Goal: Navigation & Orientation: Find specific page/section

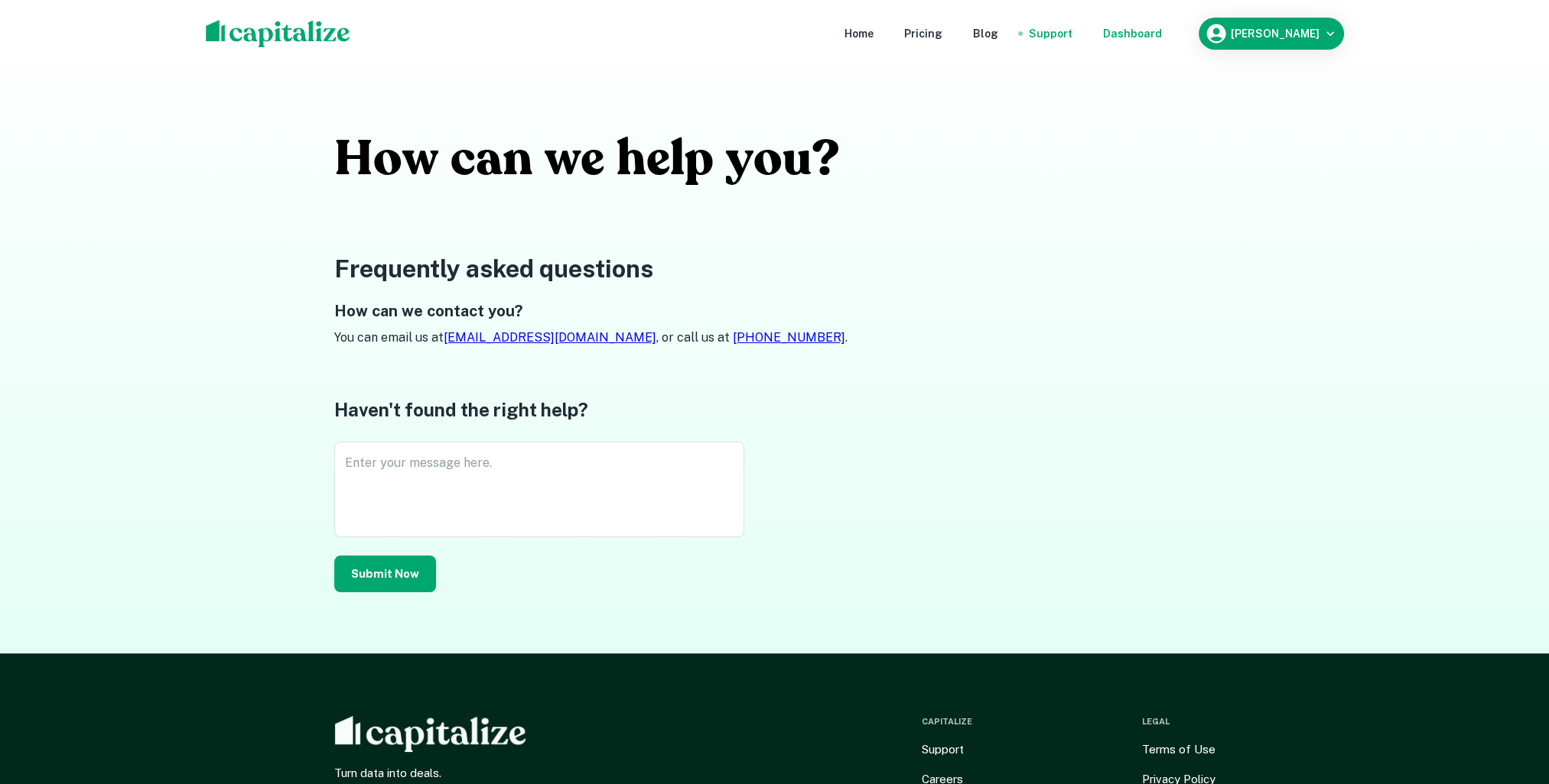
click at [1162, 29] on div "Dashboard" at bounding box center [1133, 34] width 59 height 17
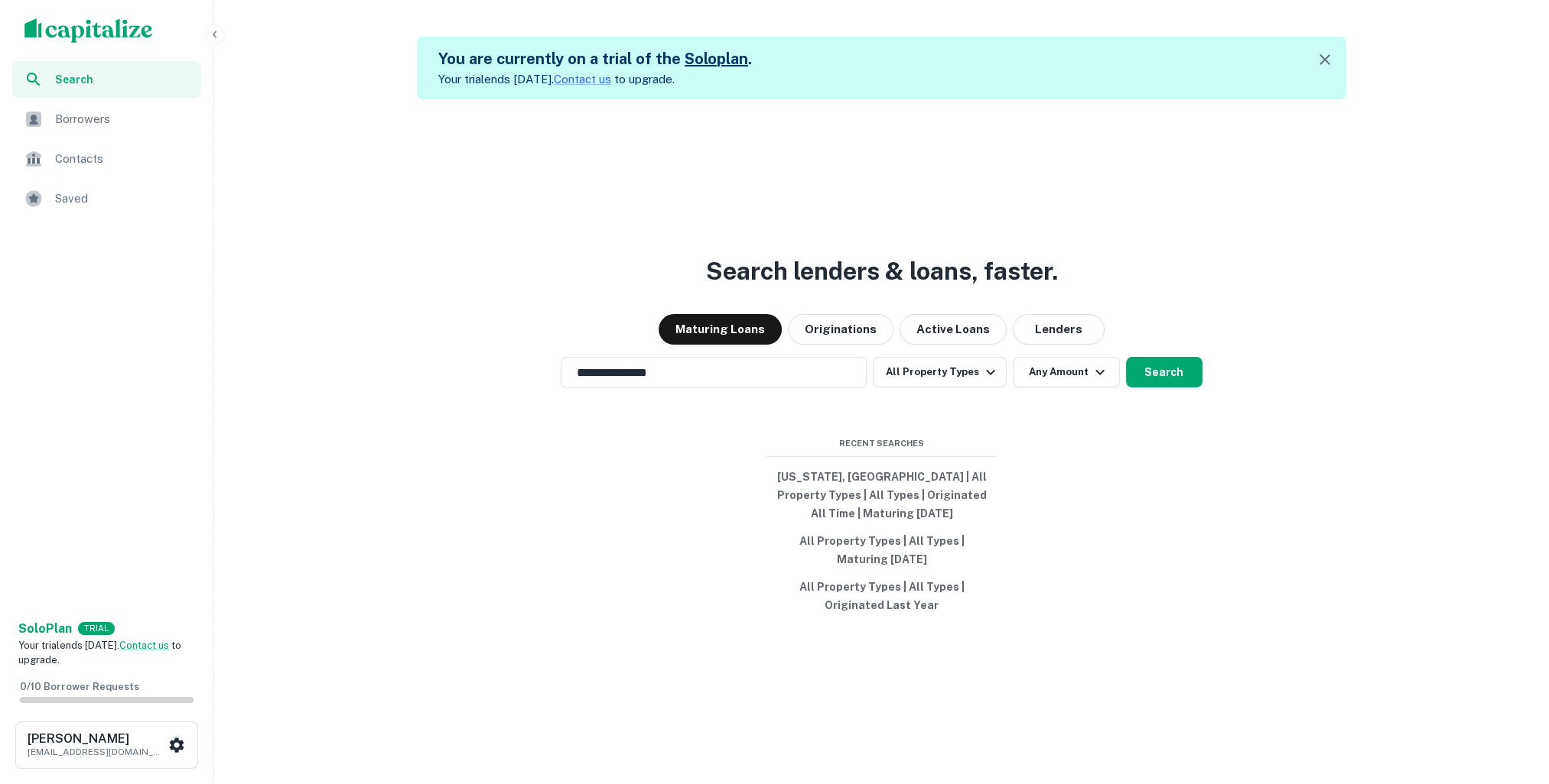
click at [125, 23] on img "scrollable content" at bounding box center [88, 31] width 128 height 25
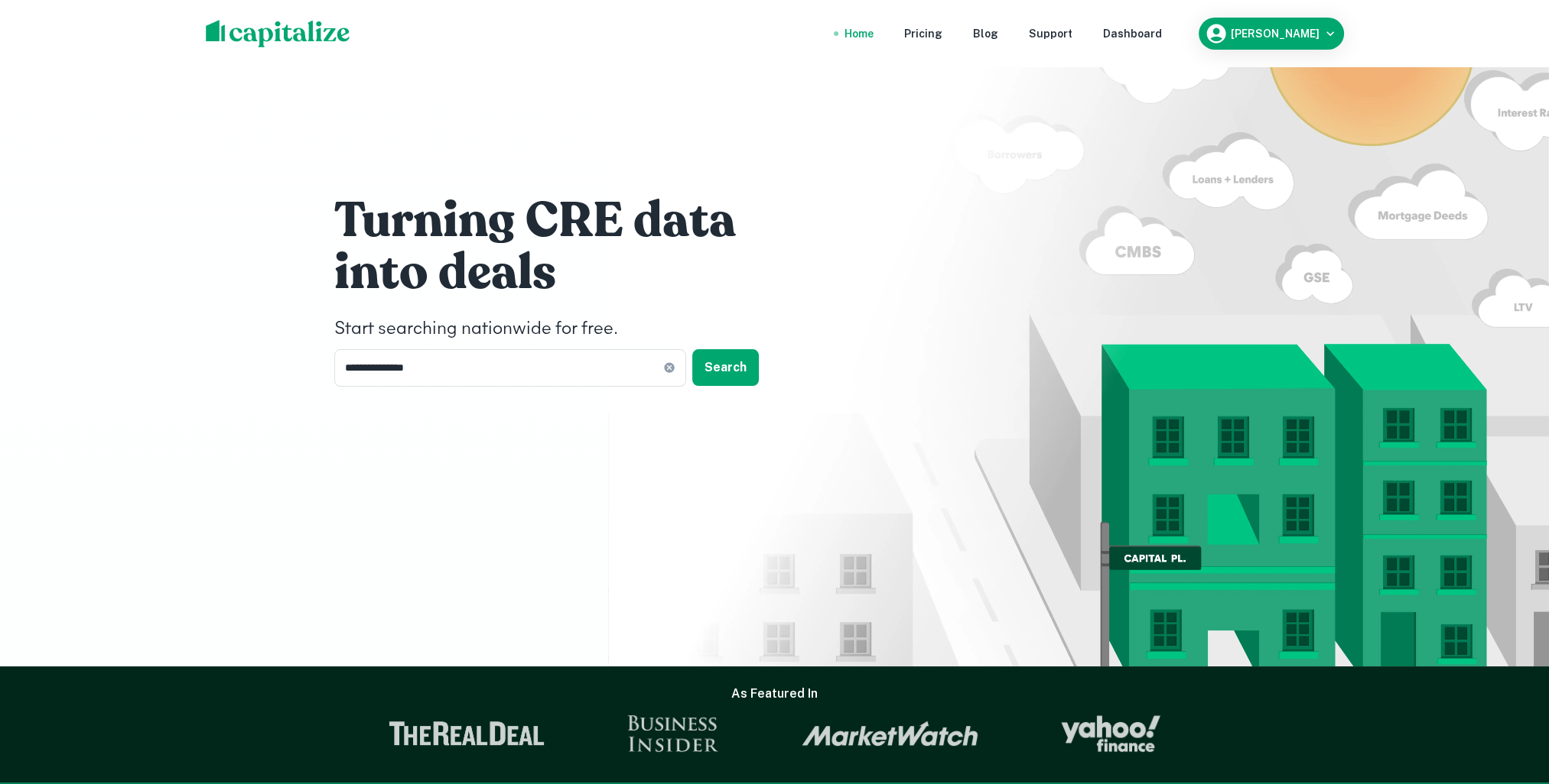
click at [874, 30] on div "Home" at bounding box center [859, 34] width 29 height 17
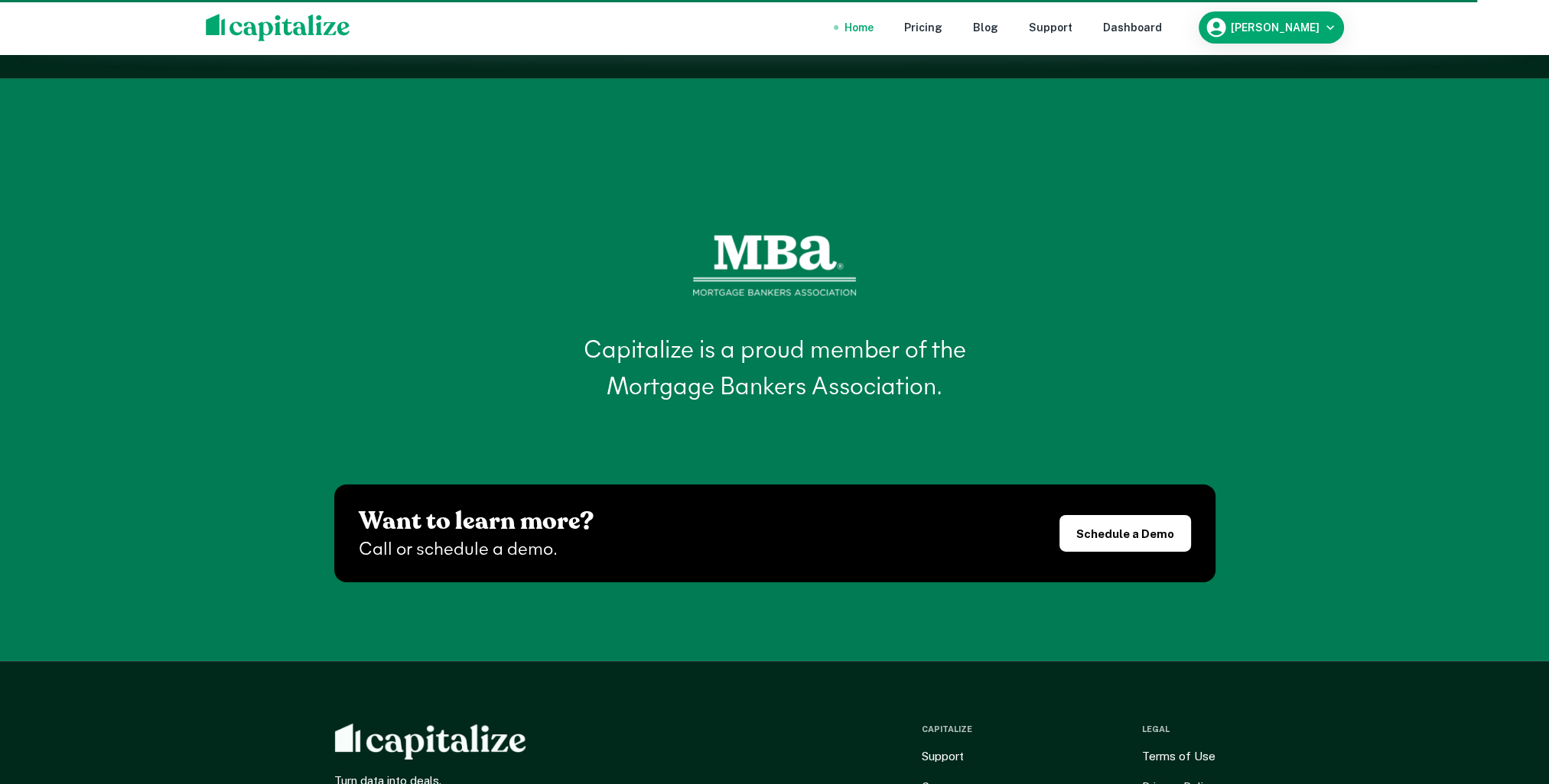
scroll to position [6681, 0]
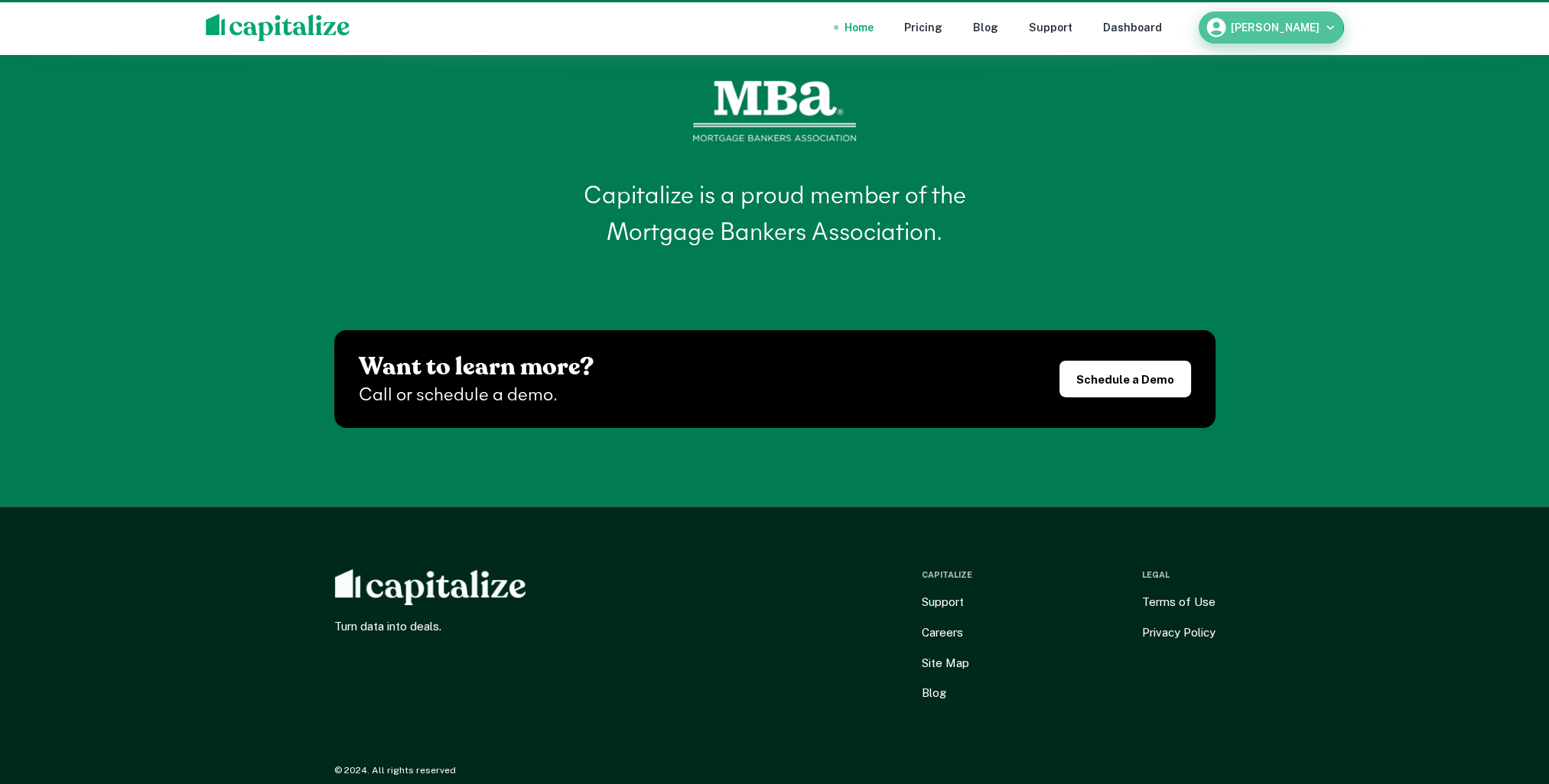
click at [1315, 23] on h6 "[PERSON_NAME]" at bounding box center [1275, 28] width 88 height 11
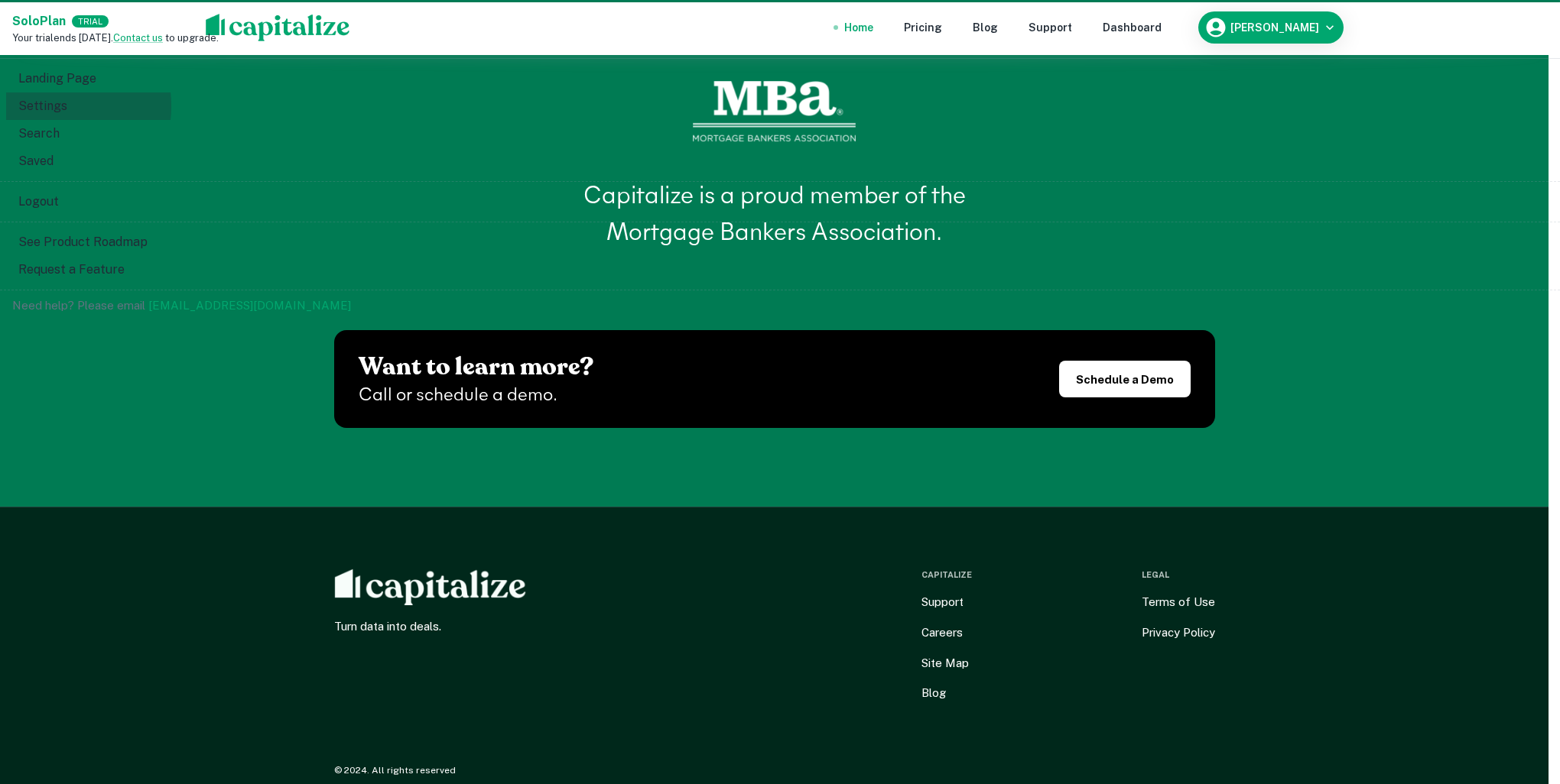
click at [1222, 120] on li "Settings" at bounding box center [780, 106] width 1548 height 28
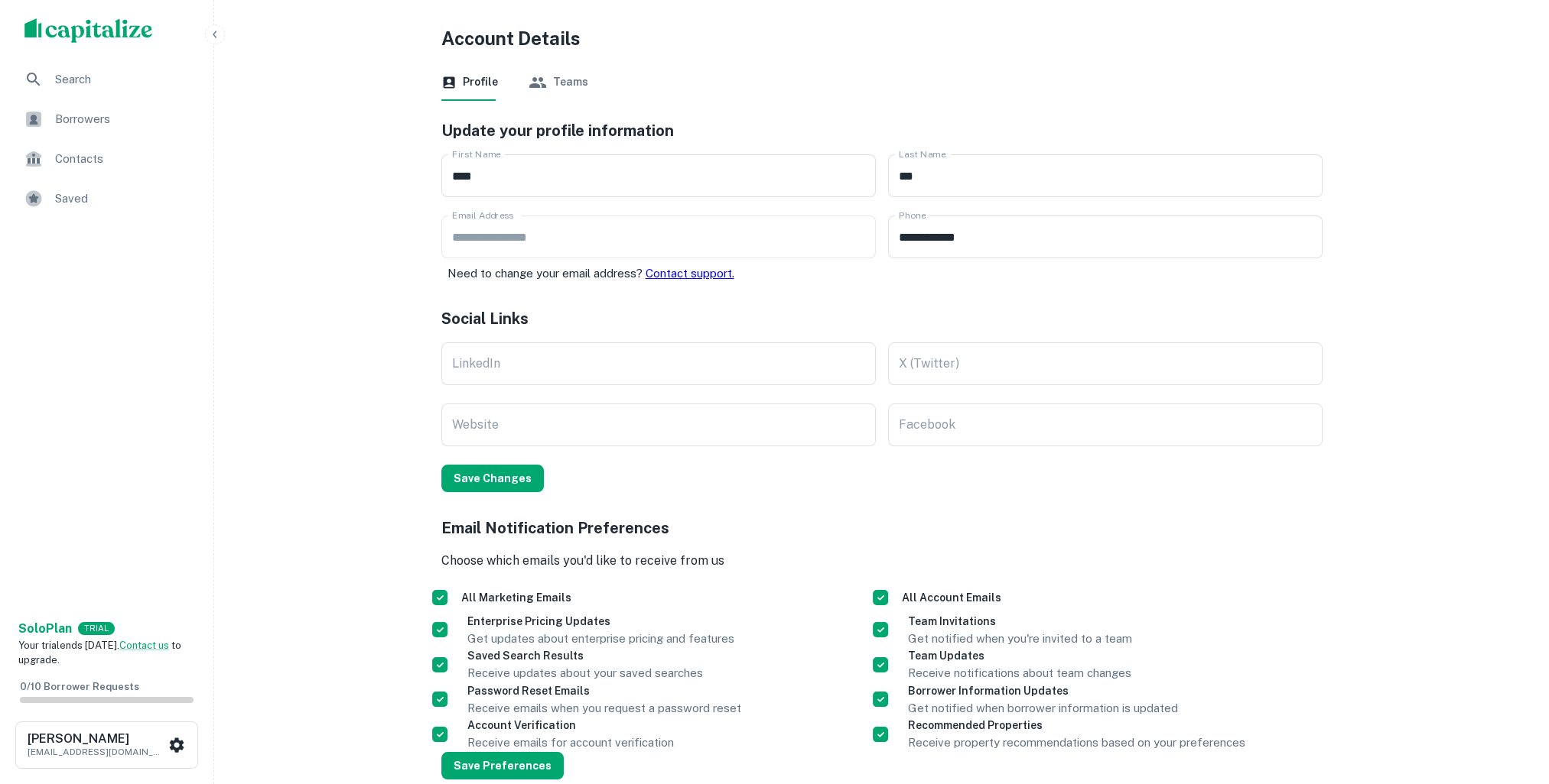
click at [71, 29] on img "scrollable content" at bounding box center [88, 31] width 128 height 25
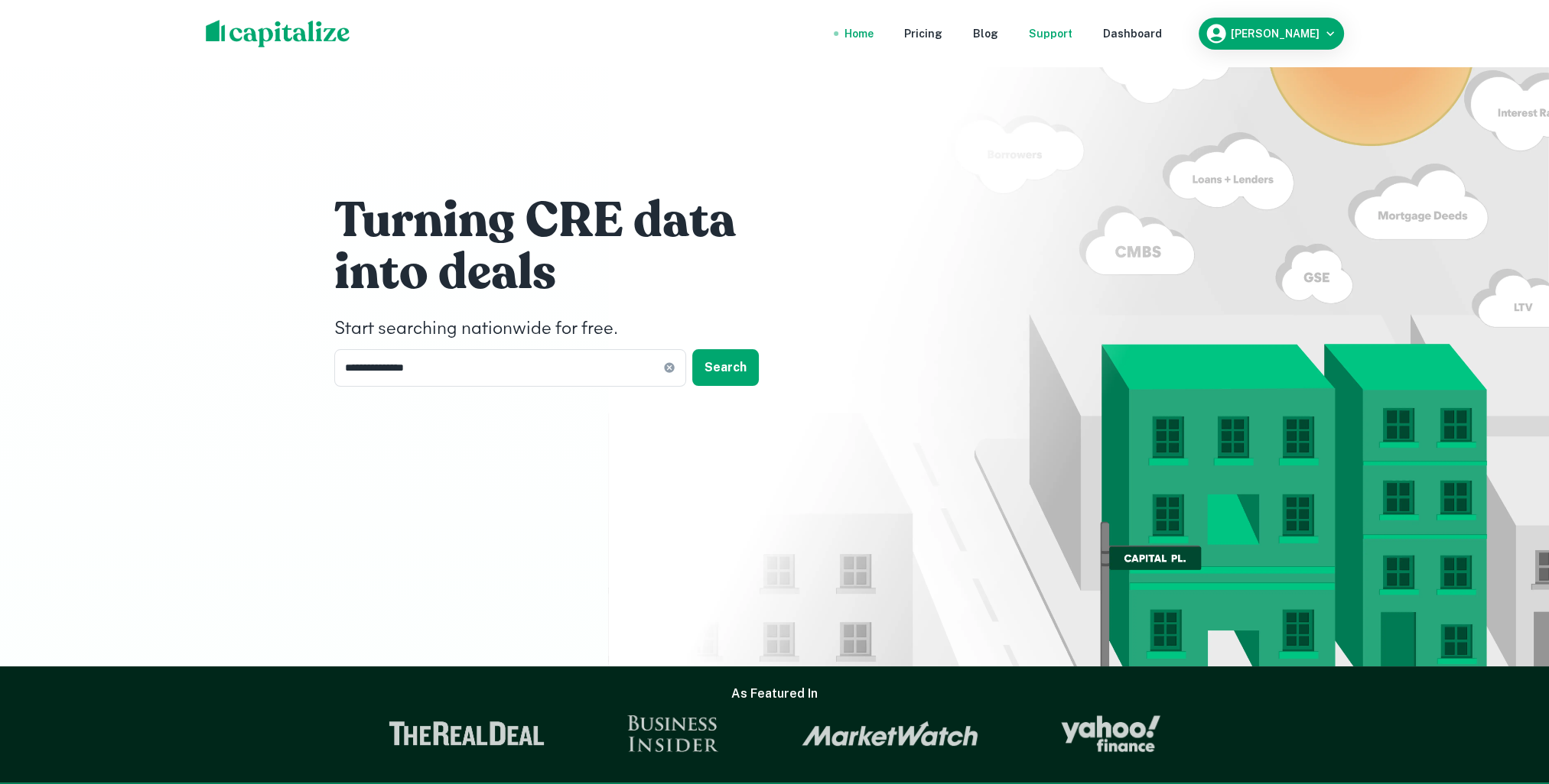
click at [1073, 32] on div "Support" at bounding box center [1050, 34] width 44 height 17
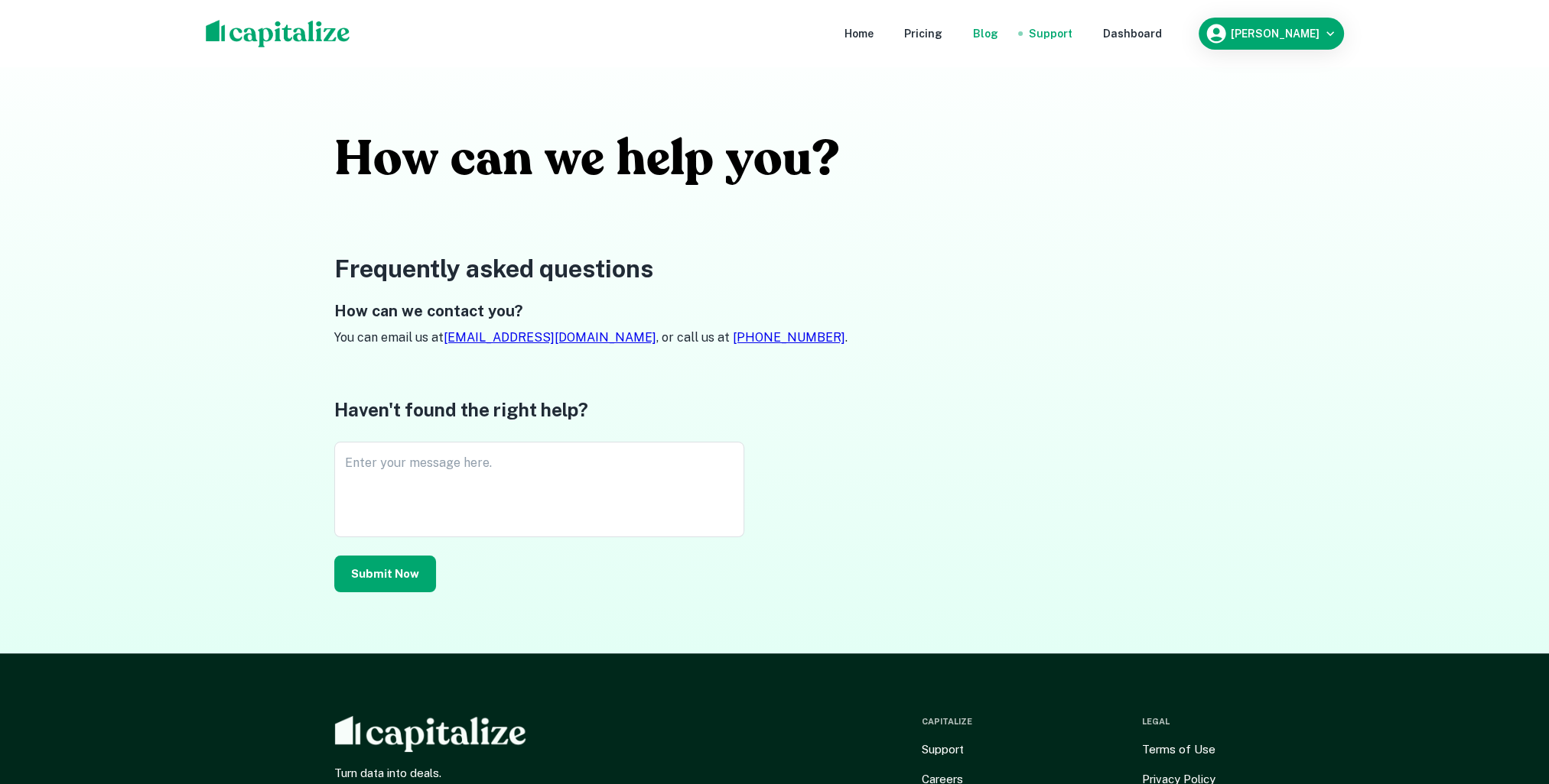
click at [998, 32] on div "Blog" at bounding box center [985, 34] width 25 height 17
